Goal: Find specific page/section: Find specific page/section

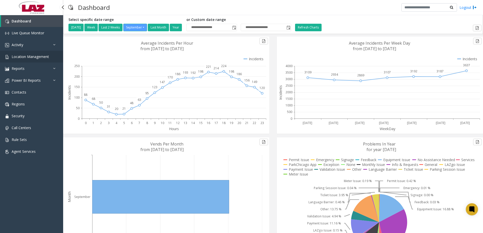
click at [33, 59] on link "Location Management" at bounding box center [31, 57] width 63 height 12
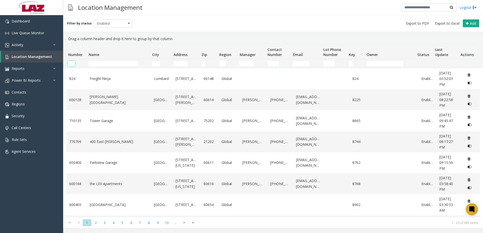
click at [73, 62] on input "Number Filter" at bounding box center [71, 63] width 7 height 5
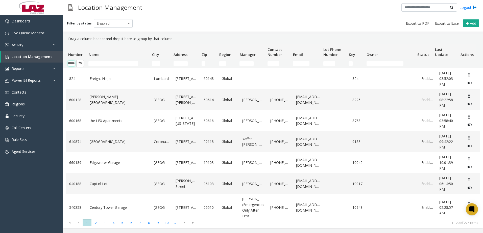
scroll to position [0, 8]
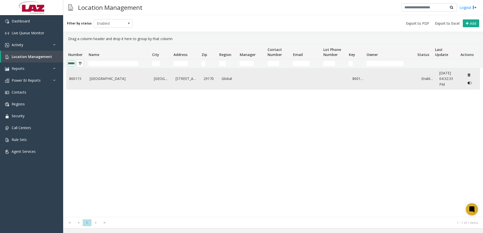
type input "******"
click at [110, 82] on td "[GEOGRAPHIC_DATA]" at bounding box center [119, 78] width 64 height 21
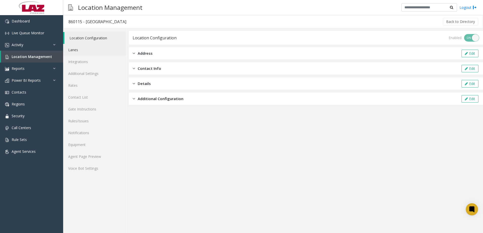
click at [81, 53] on link "Lanes" at bounding box center [94, 50] width 63 height 12
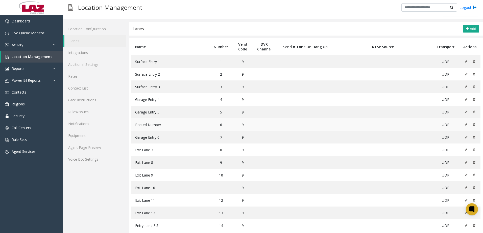
scroll to position [18, 0]
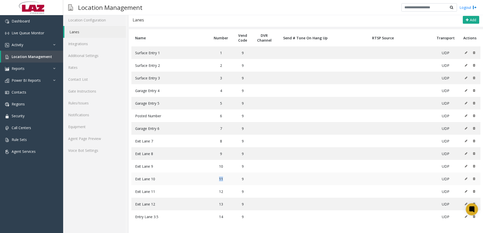
drag, startPoint x: 222, startPoint y: 179, endPoint x: 216, endPoint y: 181, distance: 6.2
click at [216, 181] on td "11" at bounding box center [221, 179] width 24 height 13
